Goal: Check status: Check status

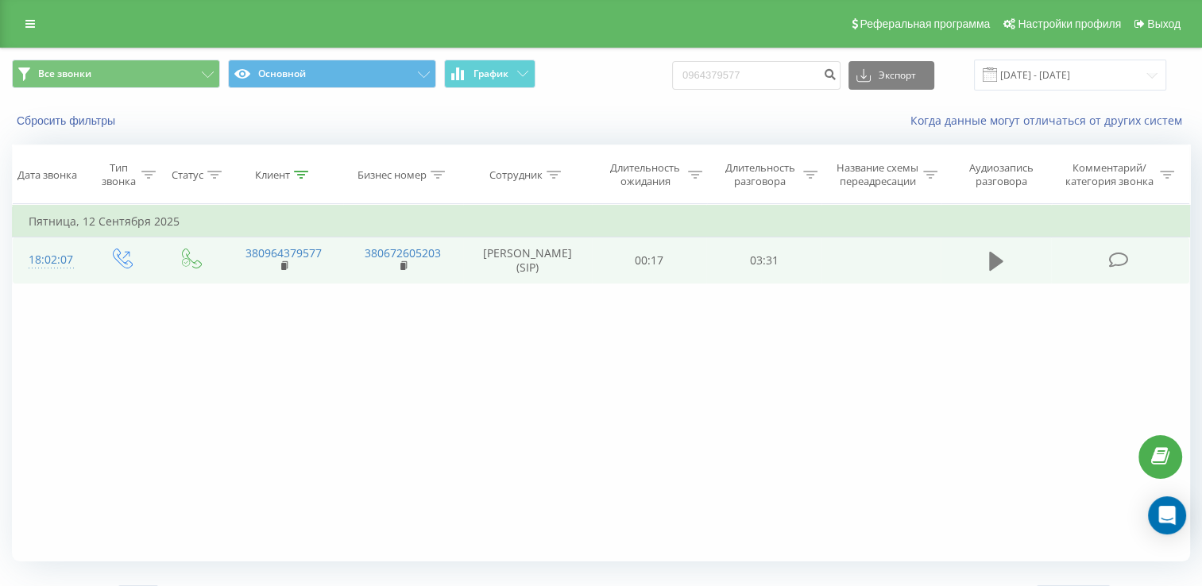
click at [994, 271] on icon at bounding box center [996, 261] width 14 height 19
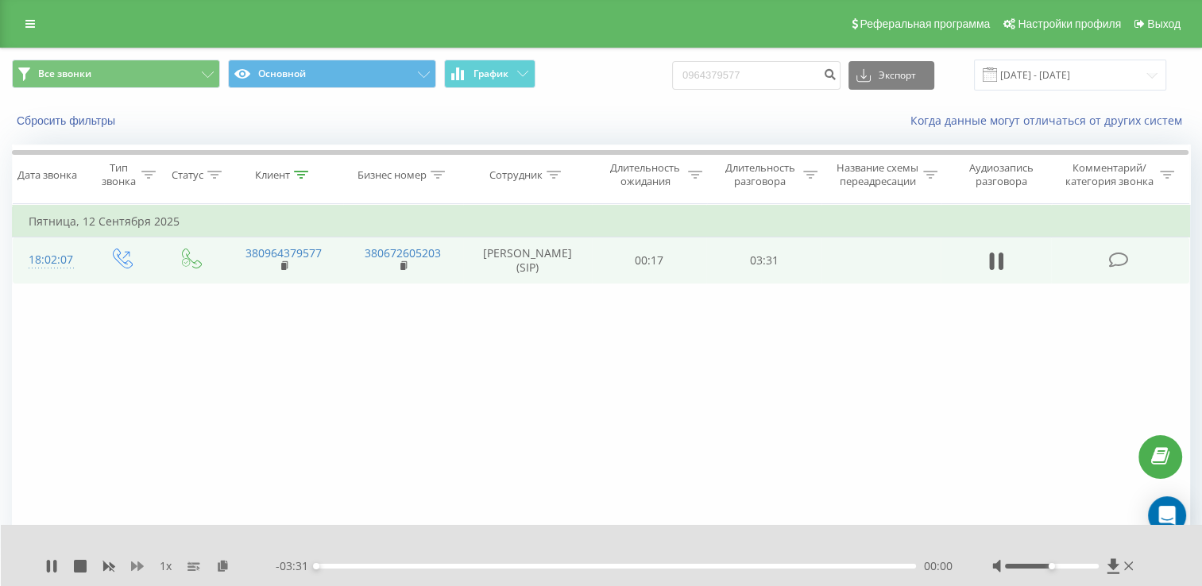
click at [142, 565] on icon at bounding box center [137, 566] width 13 height 13
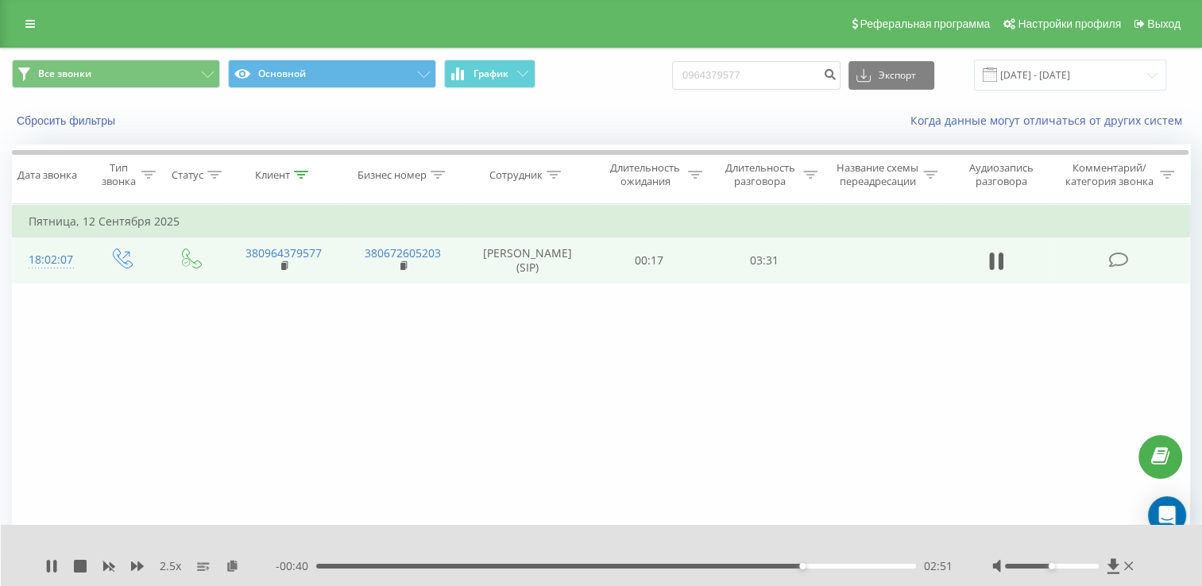
click at [130, 565] on div "2.5 x" at bounding box center [160, 566] width 230 height 16
click at [135, 566] on icon at bounding box center [137, 567] width 13 height 10
click at [78, 566] on icon at bounding box center [80, 566] width 13 height 13
